Goal: Download file/media: Download file/media

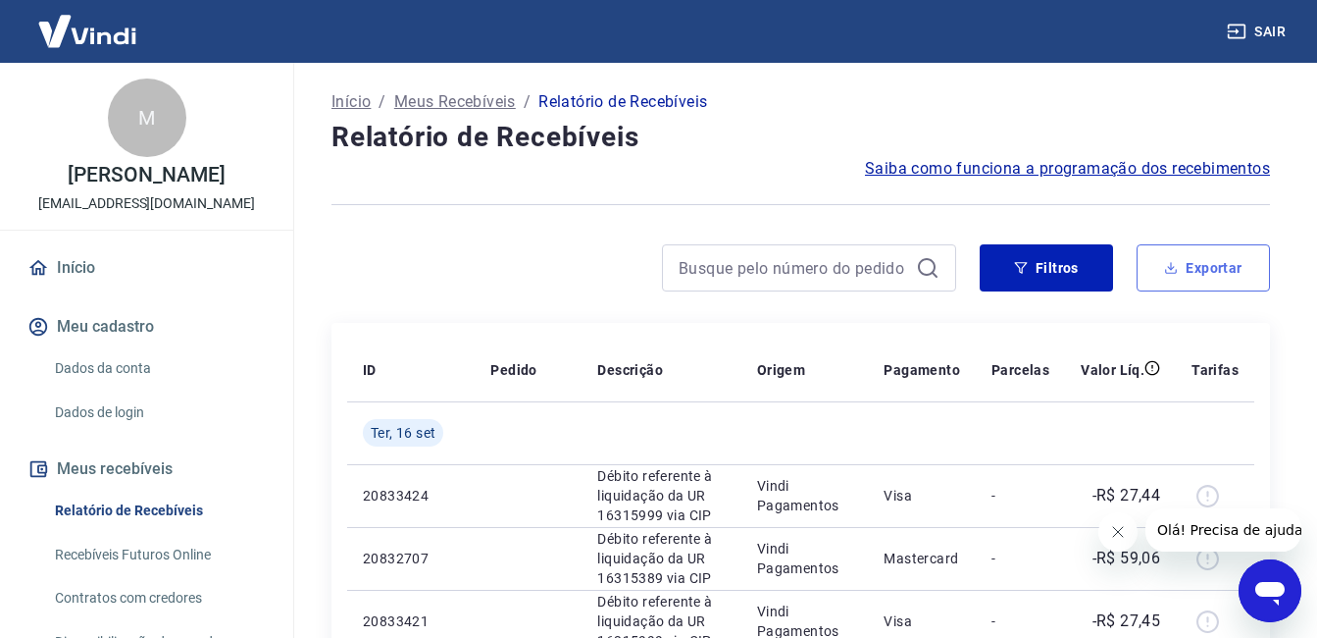
click at [1180, 263] on button "Exportar" at bounding box center [1203, 267] width 133 height 47
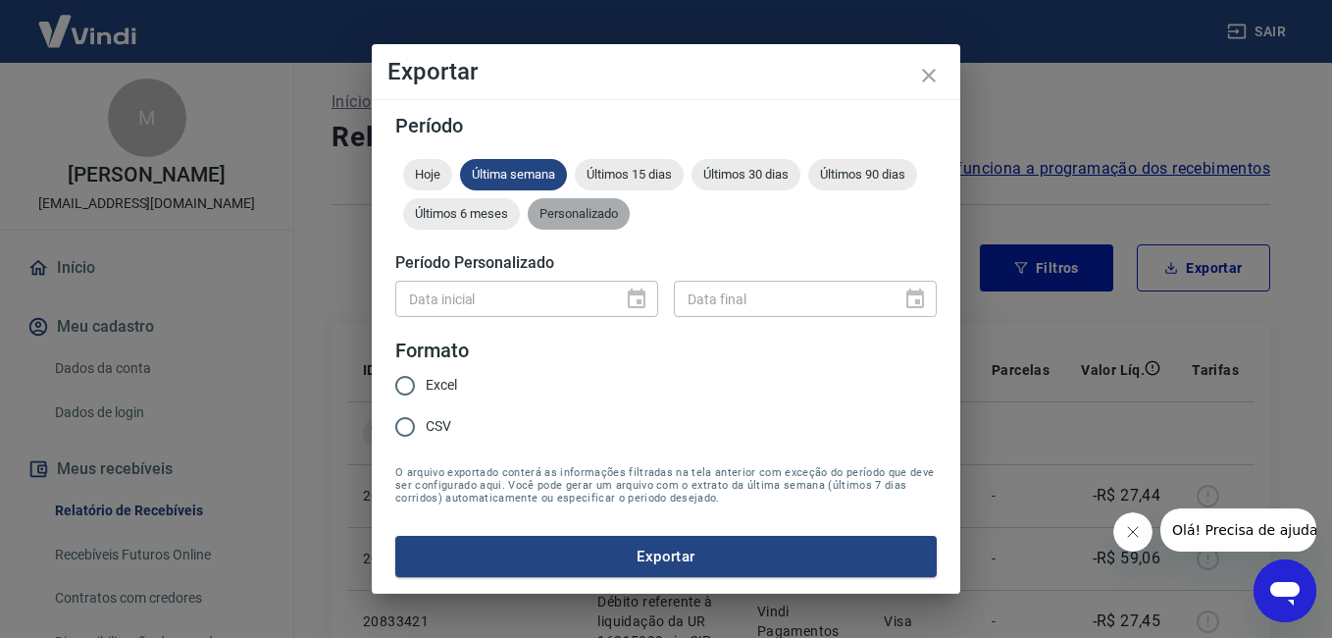
click at [577, 207] on span "Personalizado" at bounding box center [579, 213] width 102 height 15
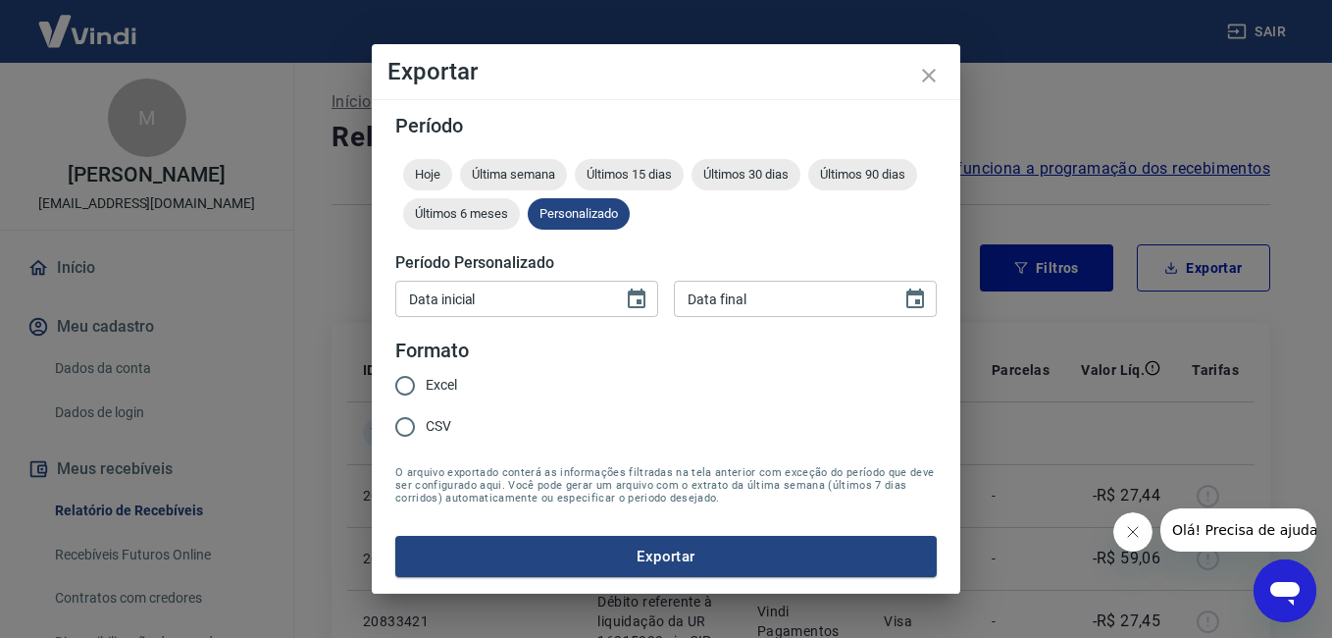
click at [414, 390] on input "Excel" at bounding box center [404, 385] width 41 height 41
radio input "true"
click at [639, 287] on icon "Choose date" at bounding box center [637, 299] width 24 height 24
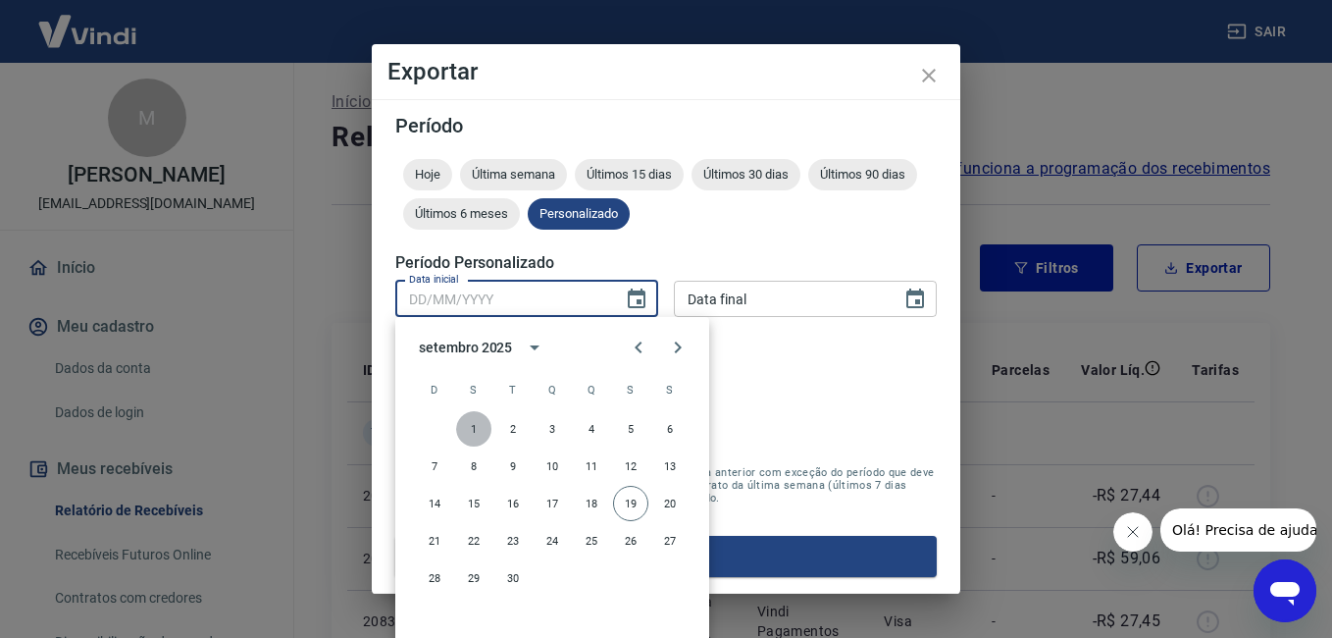
click at [477, 427] on button "1" at bounding box center [473, 428] width 35 height 35
type input "[DATE]"
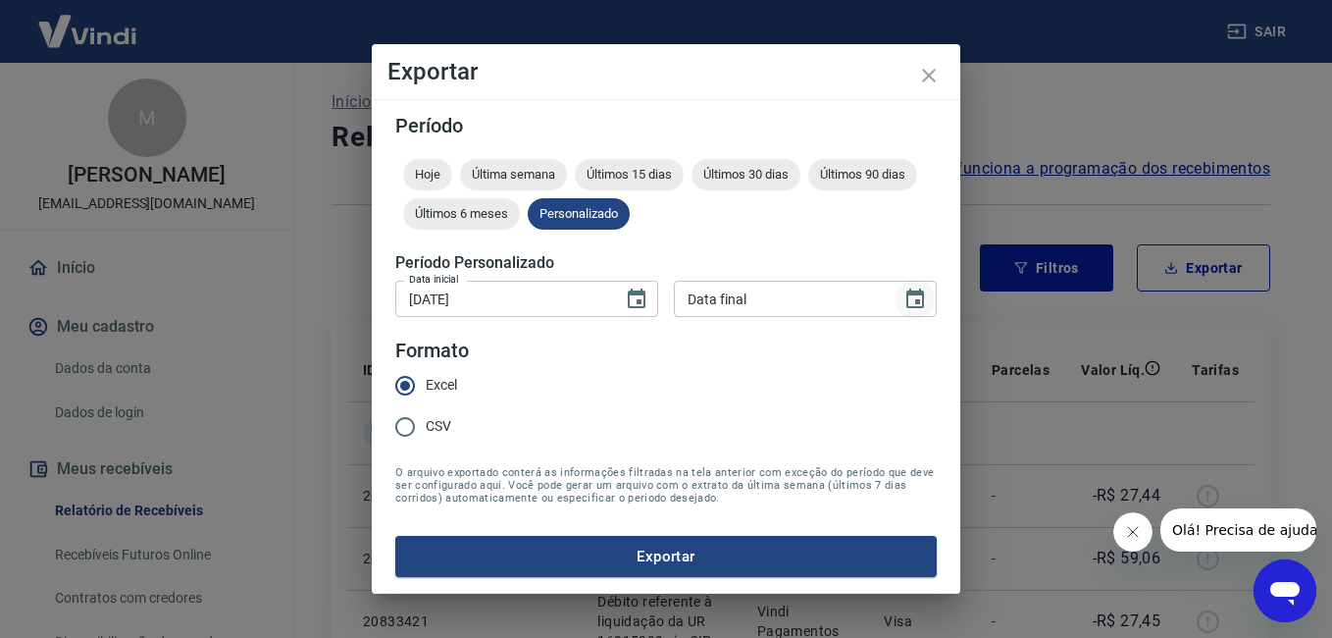
click at [916, 293] on icon "Choose date" at bounding box center [915, 298] width 18 height 20
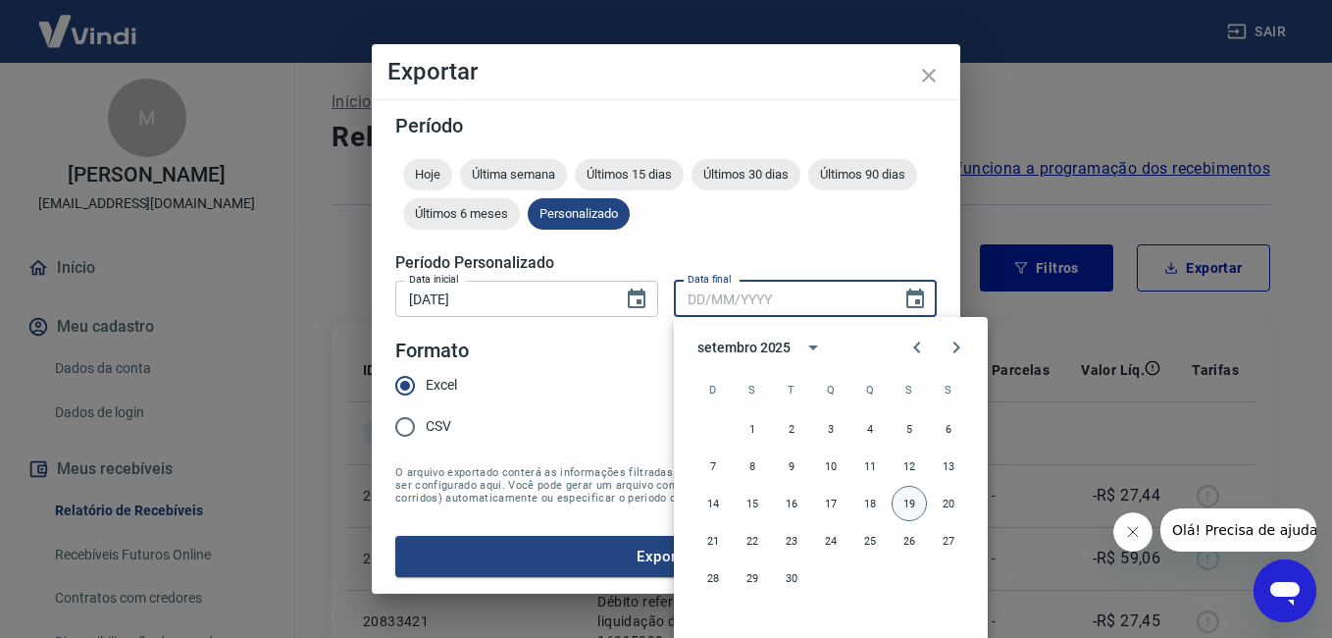
click at [904, 503] on button "19" at bounding box center [909, 503] width 35 height 35
type input "[DATE]"
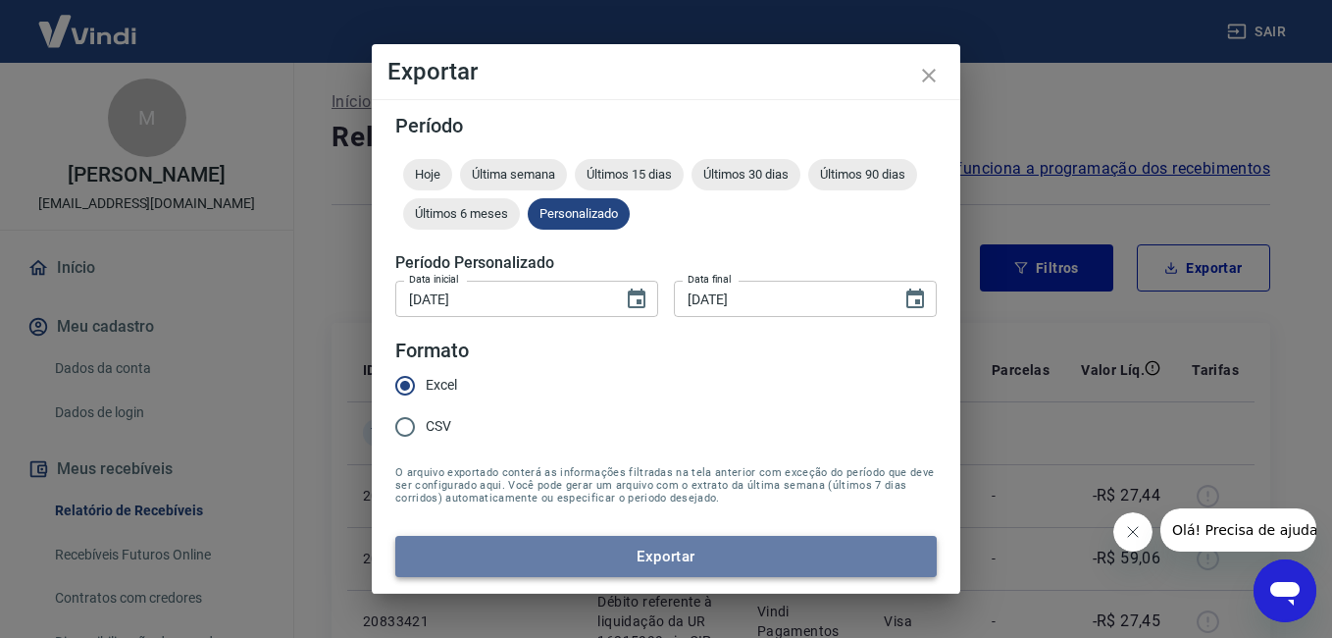
click at [624, 548] on button "Exportar" at bounding box center [665, 556] width 541 height 41
